Goal: Task Accomplishment & Management: Use online tool/utility

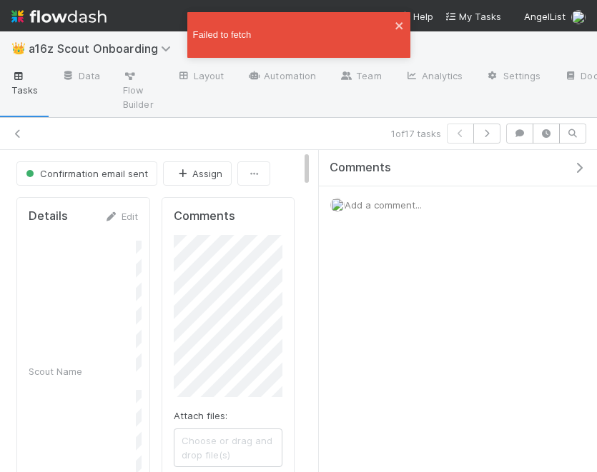
click at [91, 49] on span "a16z Scout Onboarding" at bounding box center [103, 48] width 149 height 14
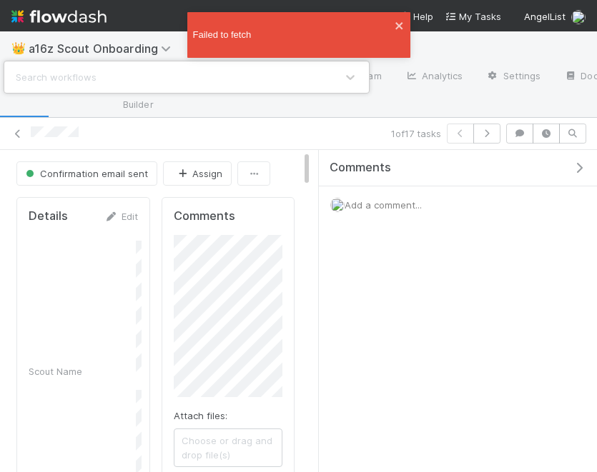
click at [49, 19] on div "Search workflows" at bounding box center [298, 236] width 597 height 472
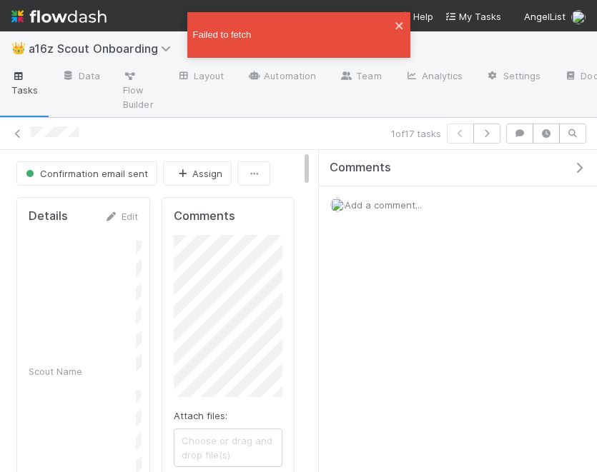
click at [11, 14] on nav "Help My Tasks AngelList" at bounding box center [298, 15] width 597 height 31
click at [398, 25] on icon "close" at bounding box center [398, 25] width 7 height 7
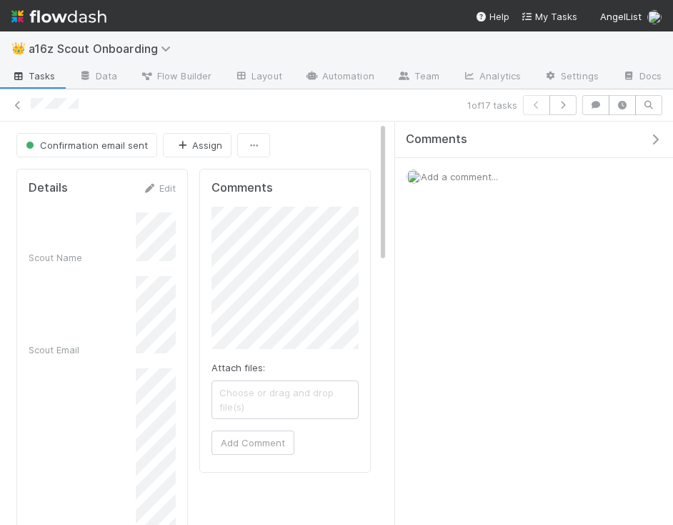
click at [28, 17] on img at bounding box center [58, 16] width 95 height 24
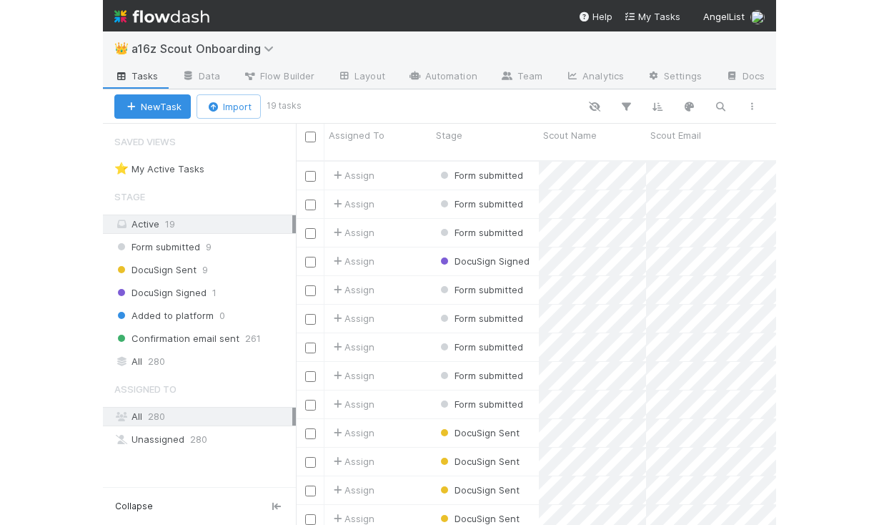
scroll to position [375, 480]
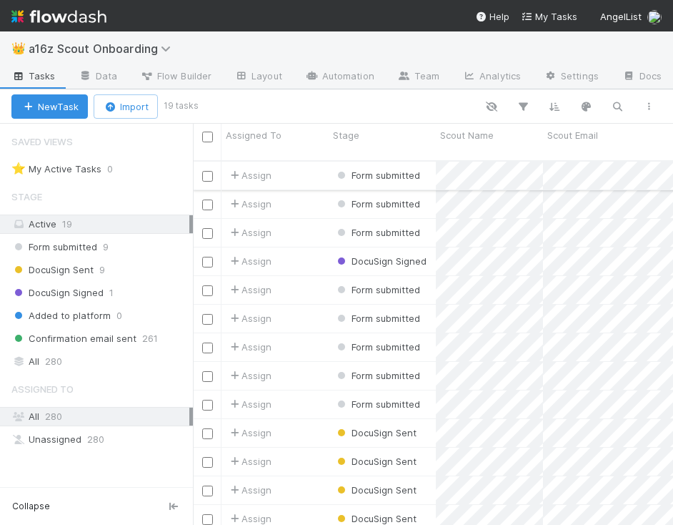
click at [307, 162] on div "Assign" at bounding box center [275, 176] width 107 height 28
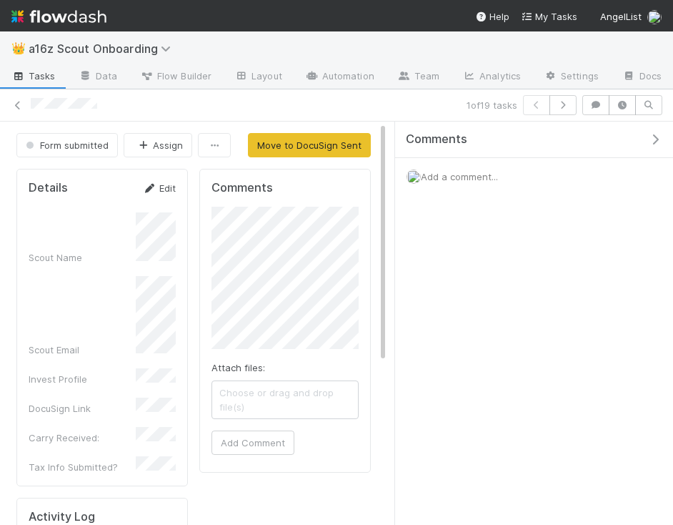
click at [163, 189] on link "Edit" at bounding box center [159, 187] width 34 height 11
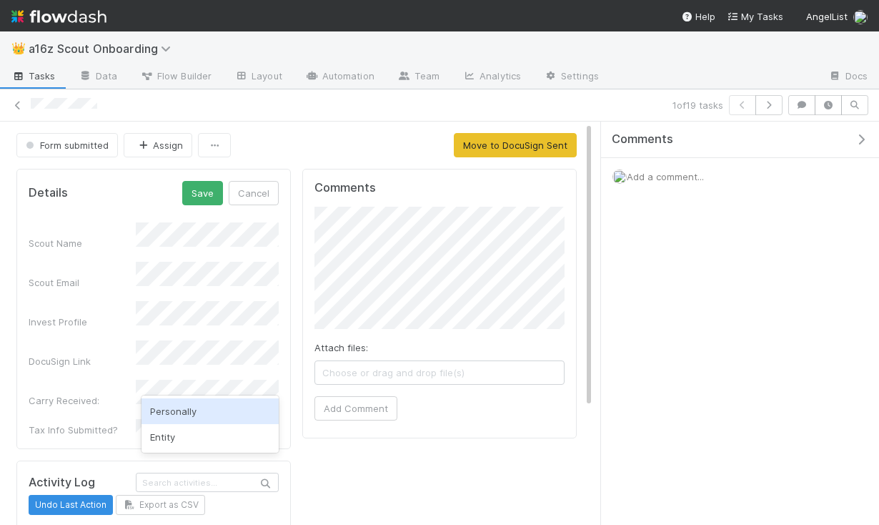
click at [172, 407] on div "Personally" at bounding box center [210, 411] width 137 height 26
click at [206, 197] on button "Save" at bounding box center [202, 193] width 41 height 24
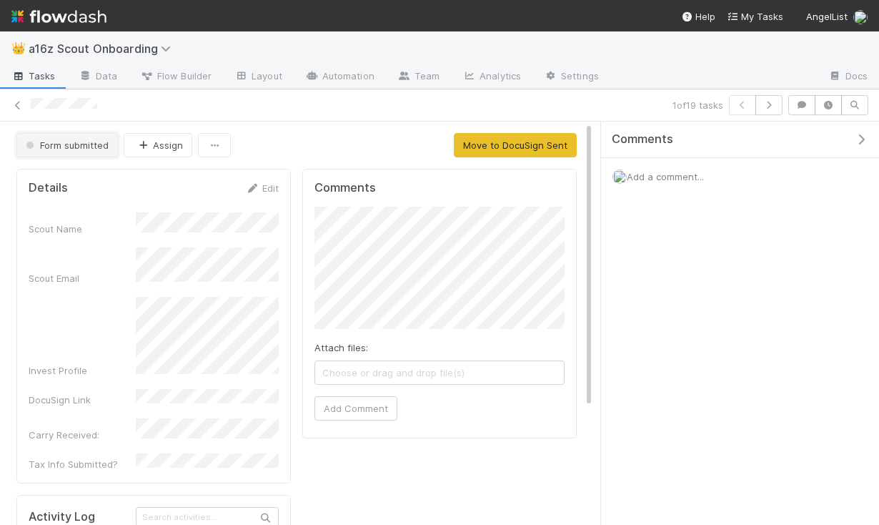
click at [59, 142] on span "Form submitted" at bounding box center [66, 144] width 86 height 11
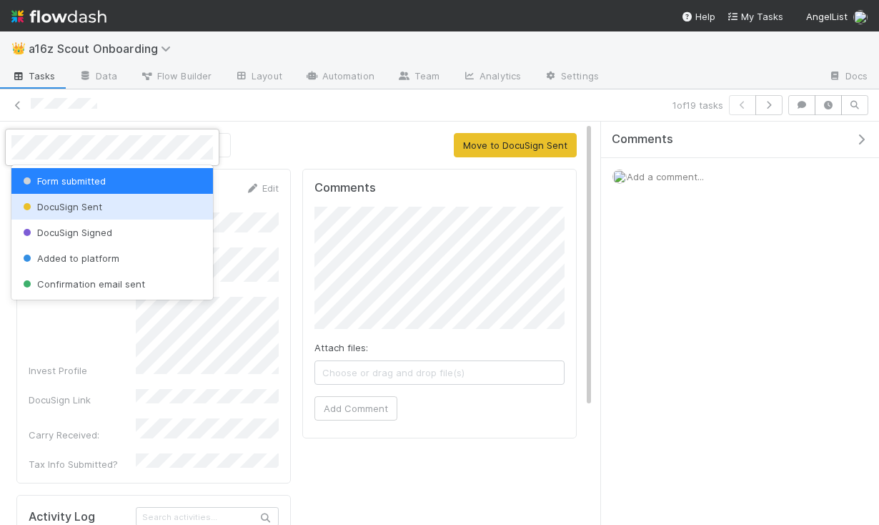
click at [83, 209] on span "DocuSign Sent" at bounding box center [61, 206] width 82 height 11
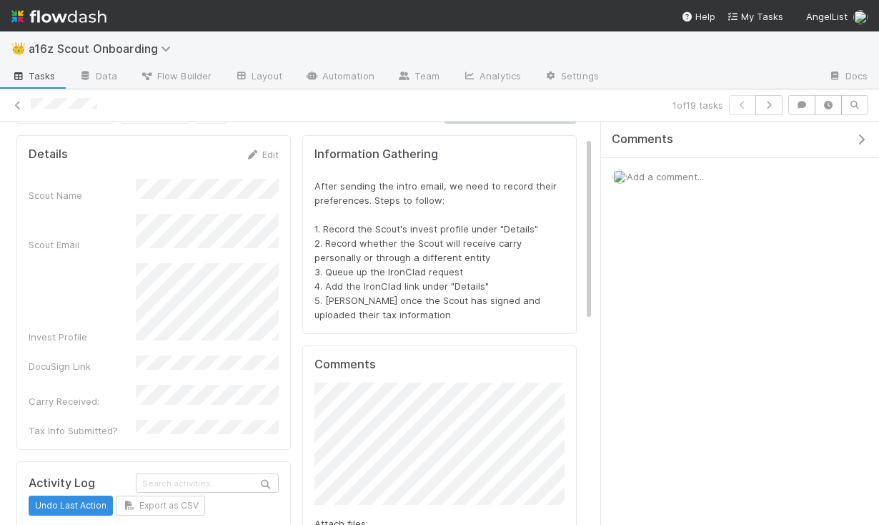
scroll to position [17, 0]
